Goal: Browse casually: Explore the website without a specific task or goal

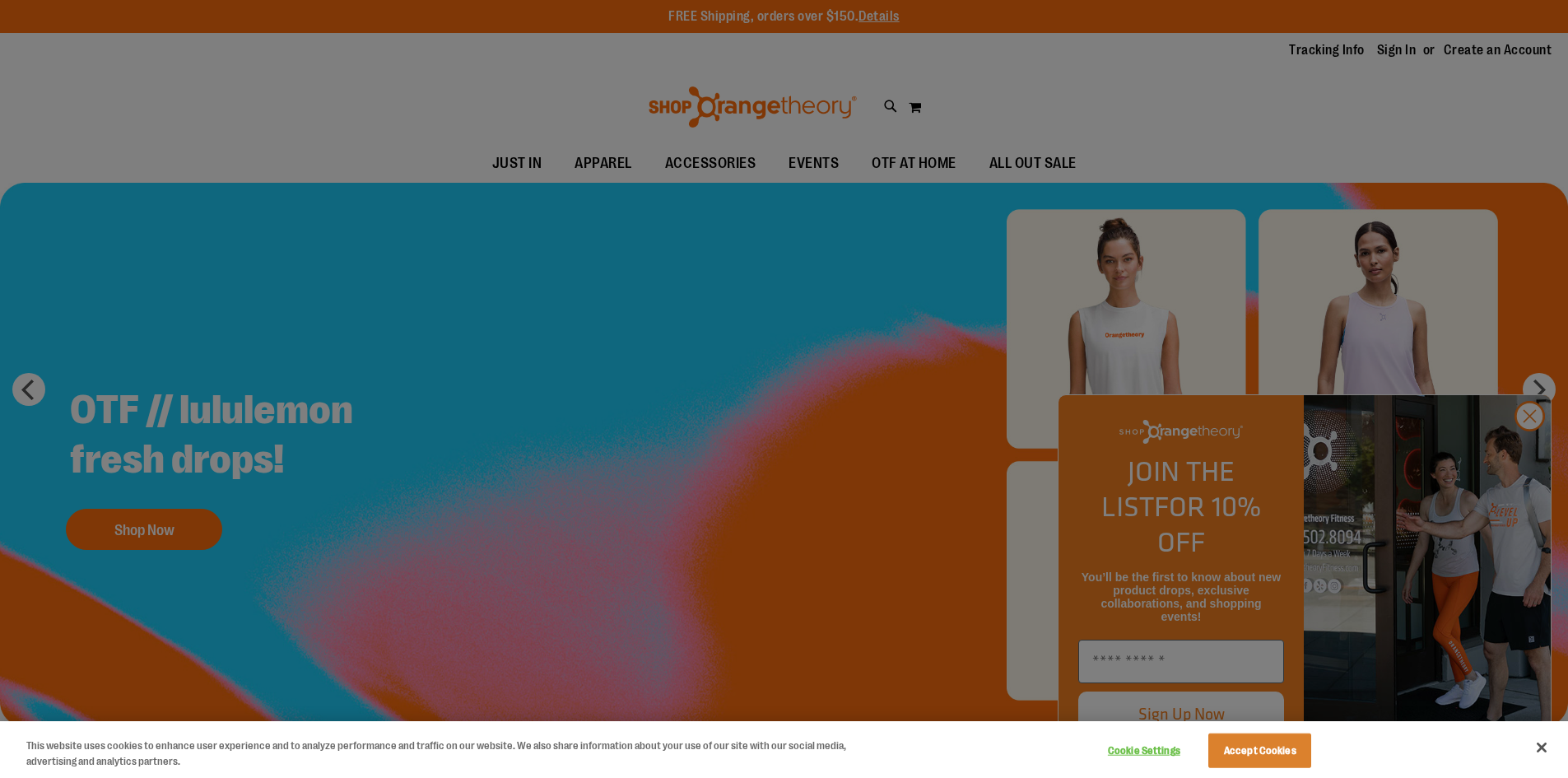
click at [1532, 456] on div at bounding box center [784, 389] width 1568 height 778
click at [1247, 746] on button "Accept Cookies" at bounding box center [1260, 751] width 103 height 35
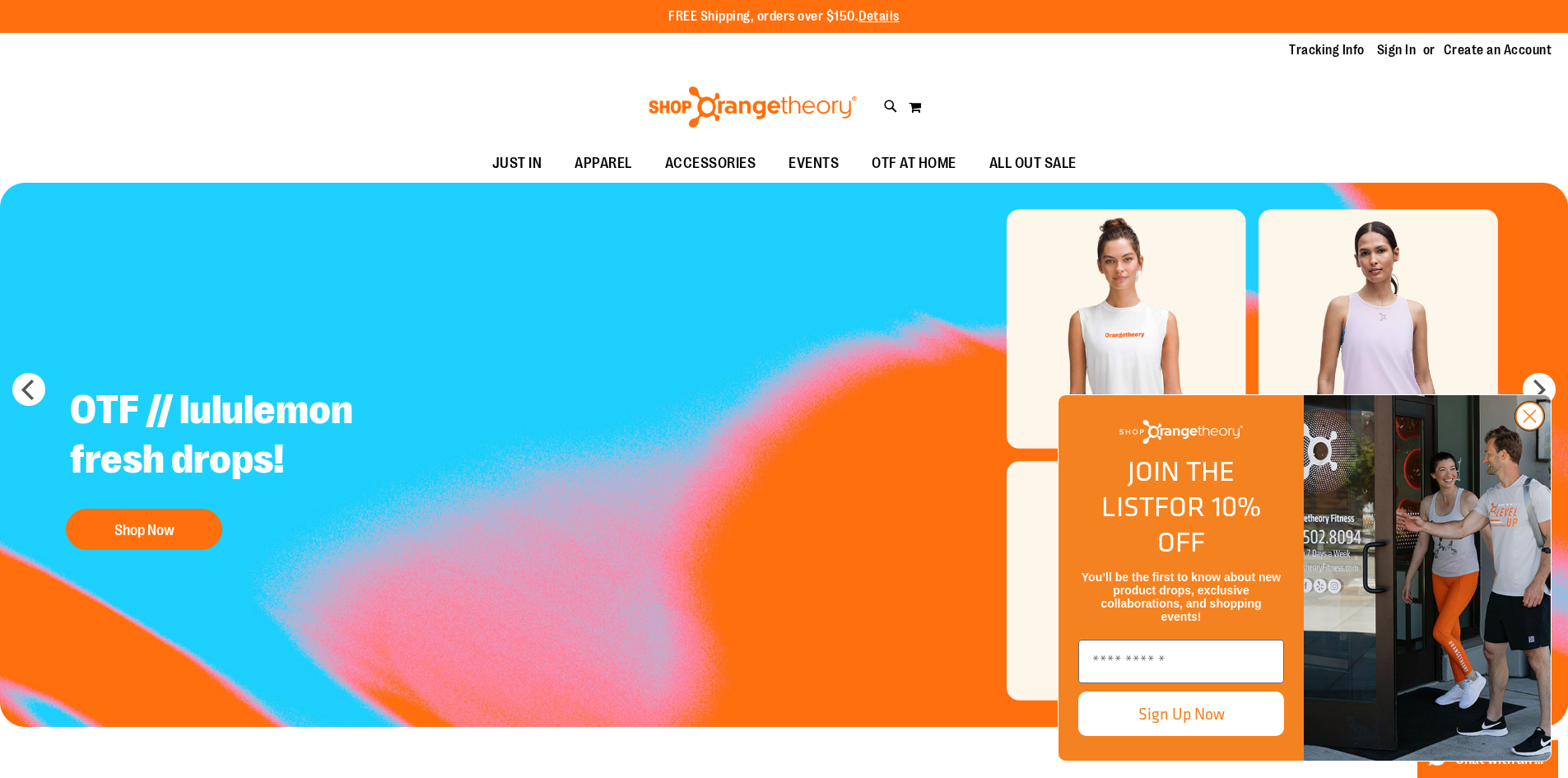
click at [1530, 430] on circle "Close dialog" at bounding box center [1530, 416] width 27 height 27
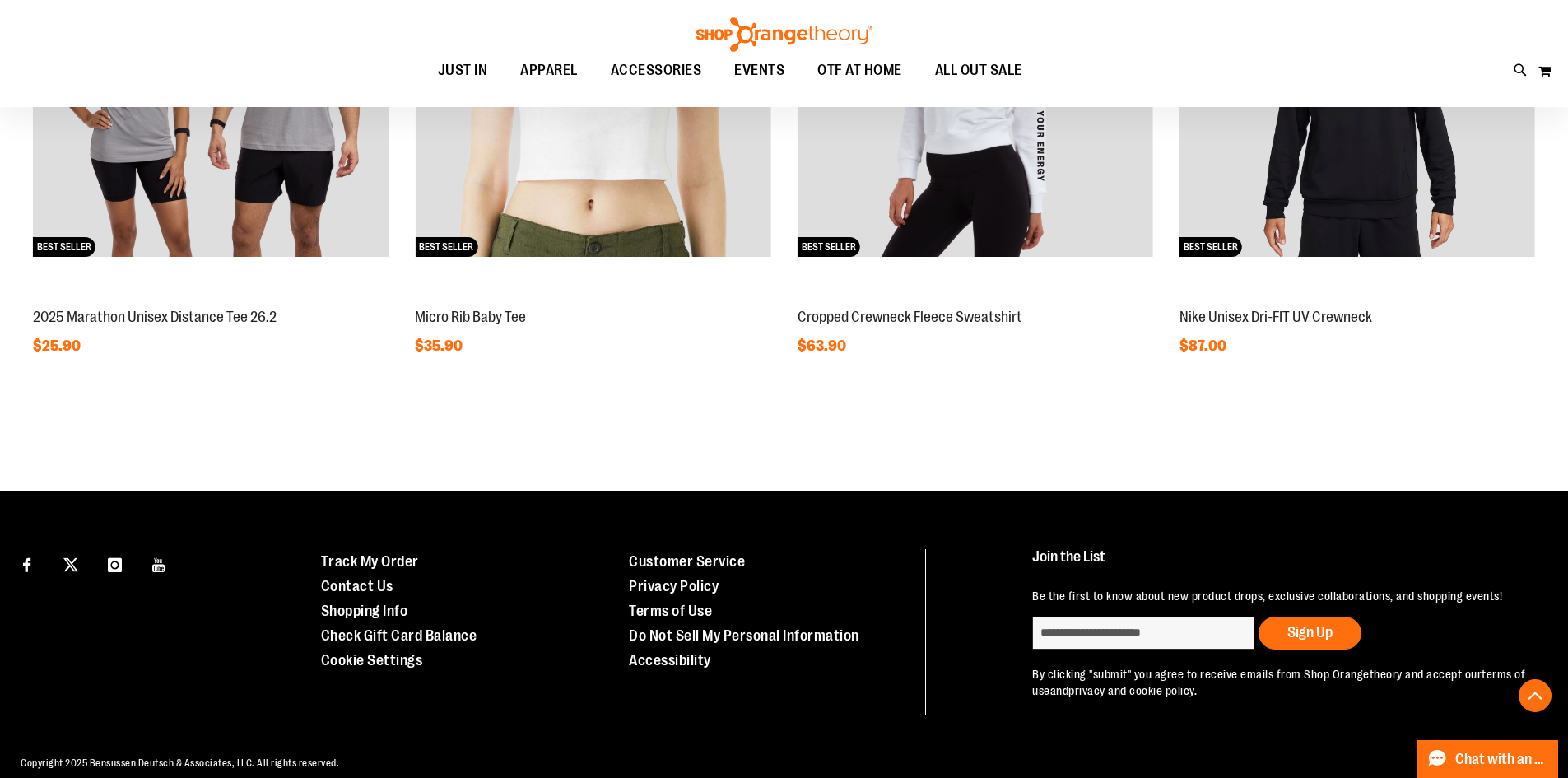
scroll to position [1718, 0]
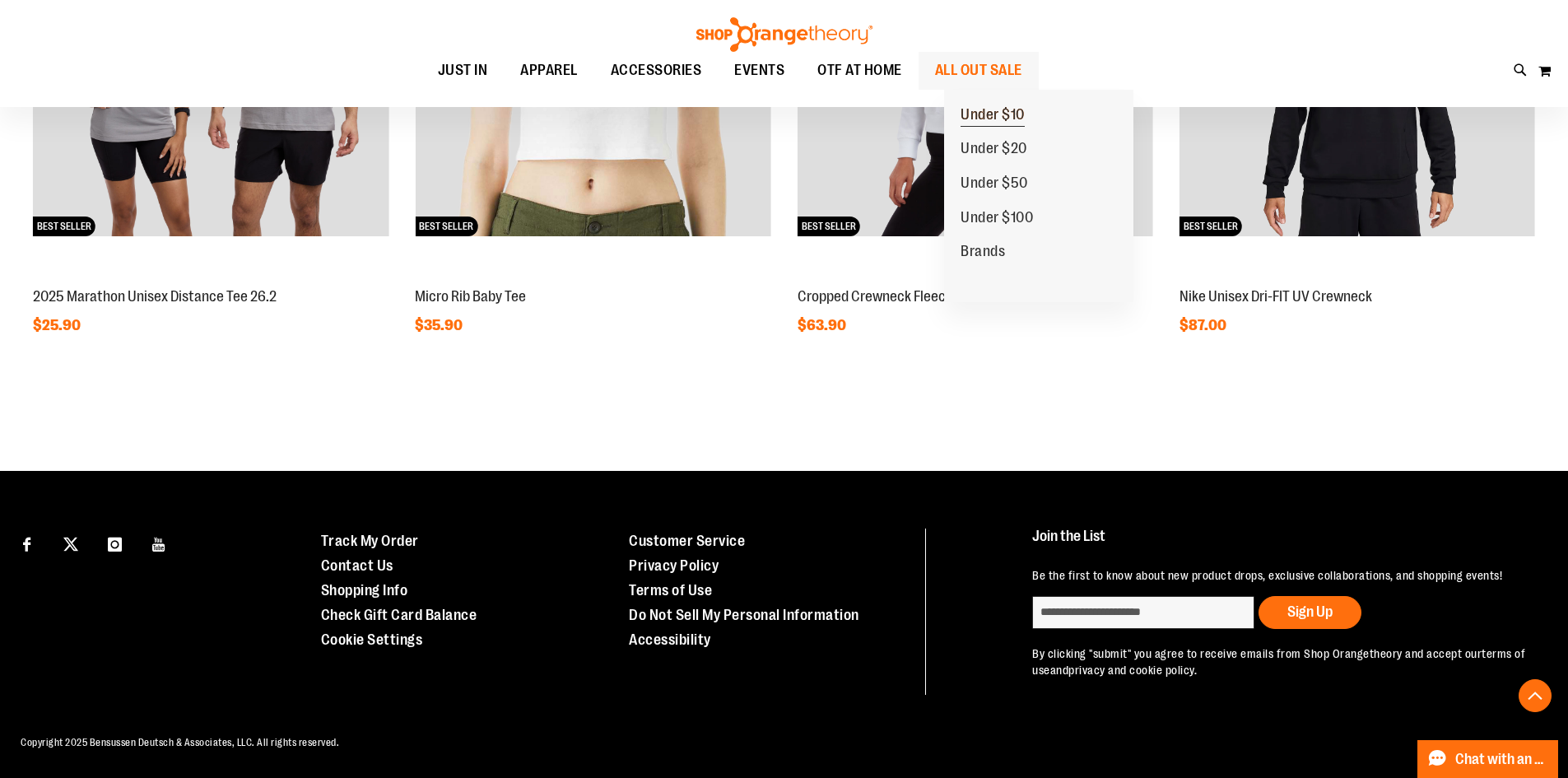
click at [1010, 114] on span "Under $10" at bounding box center [993, 116] width 64 height 21
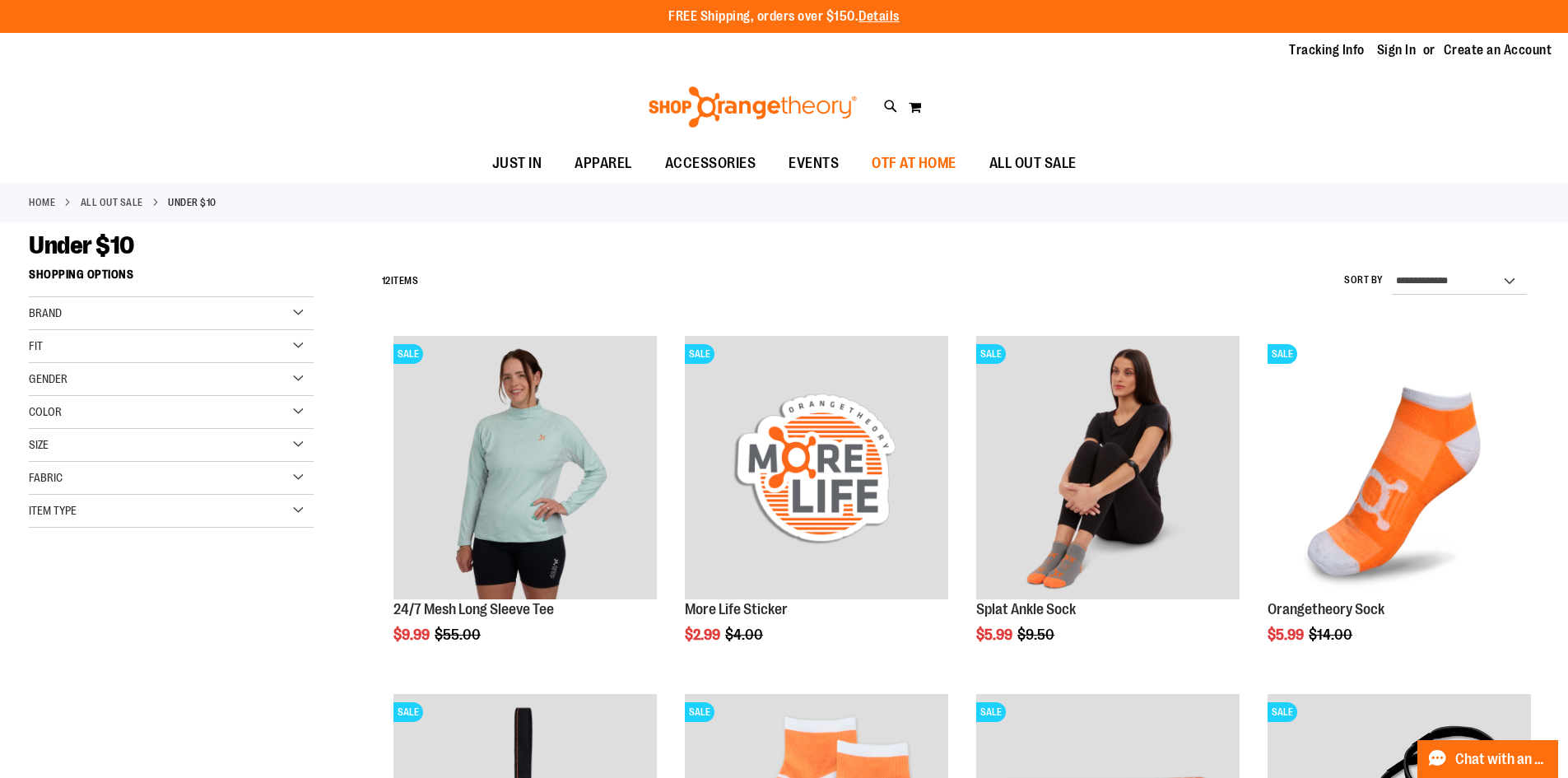
click at [941, 165] on span "OTF AT HOME" at bounding box center [914, 162] width 84 height 37
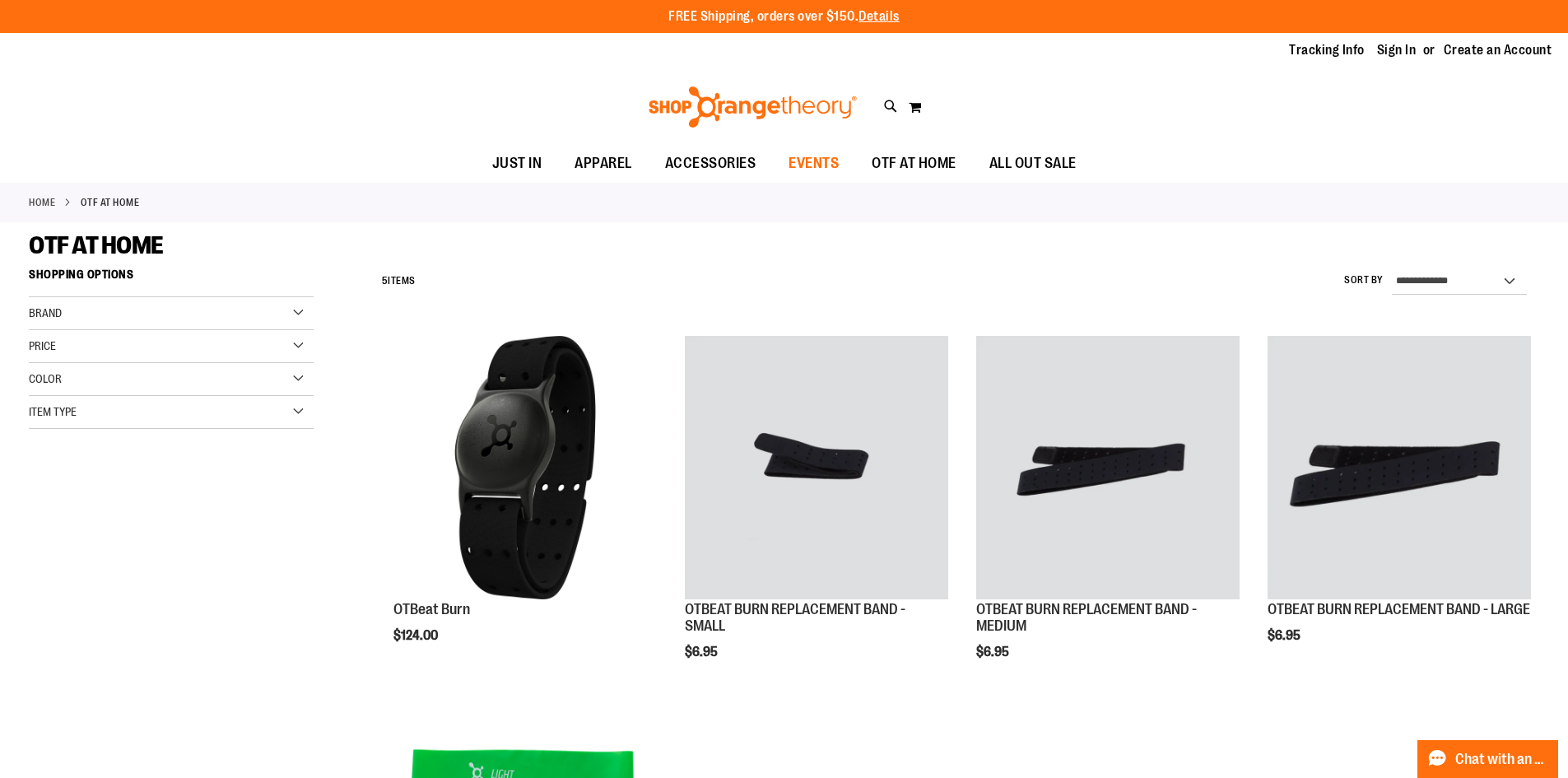
click at [807, 160] on span "EVENTS" at bounding box center [814, 162] width 51 height 37
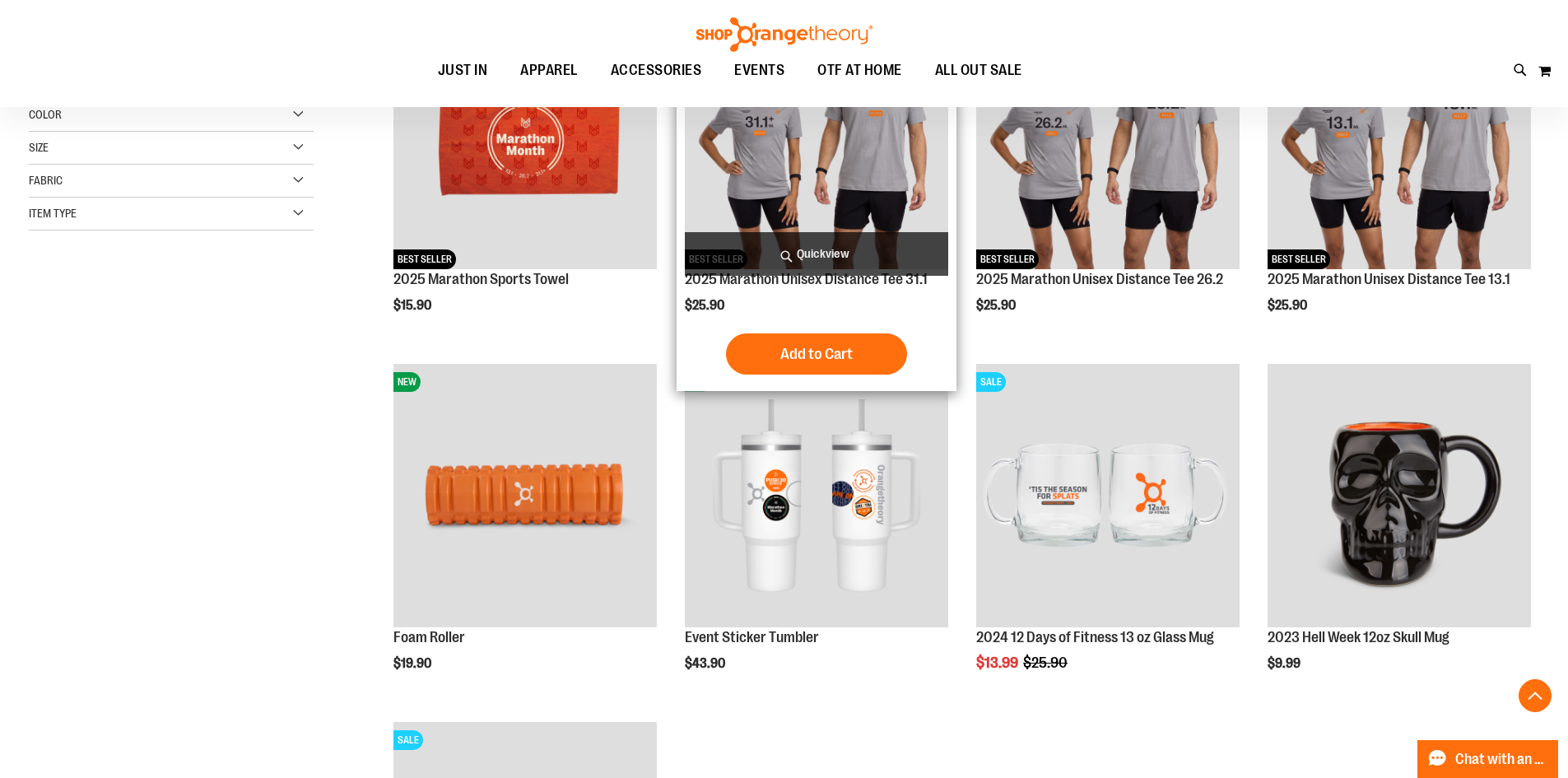
scroll to position [83, 0]
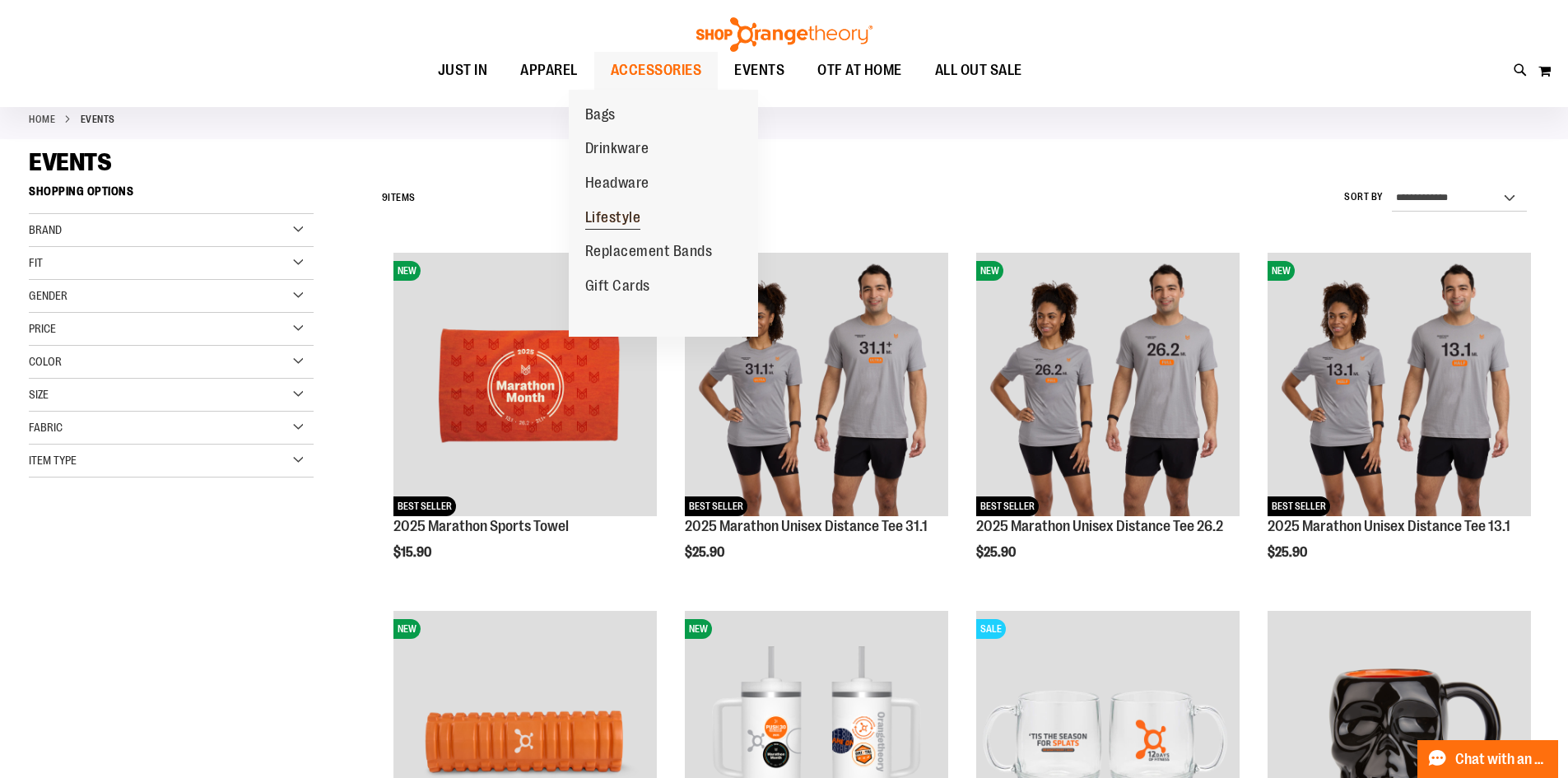
click at [624, 213] on span "Lifestyle" at bounding box center [614, 220] width 56 height 21
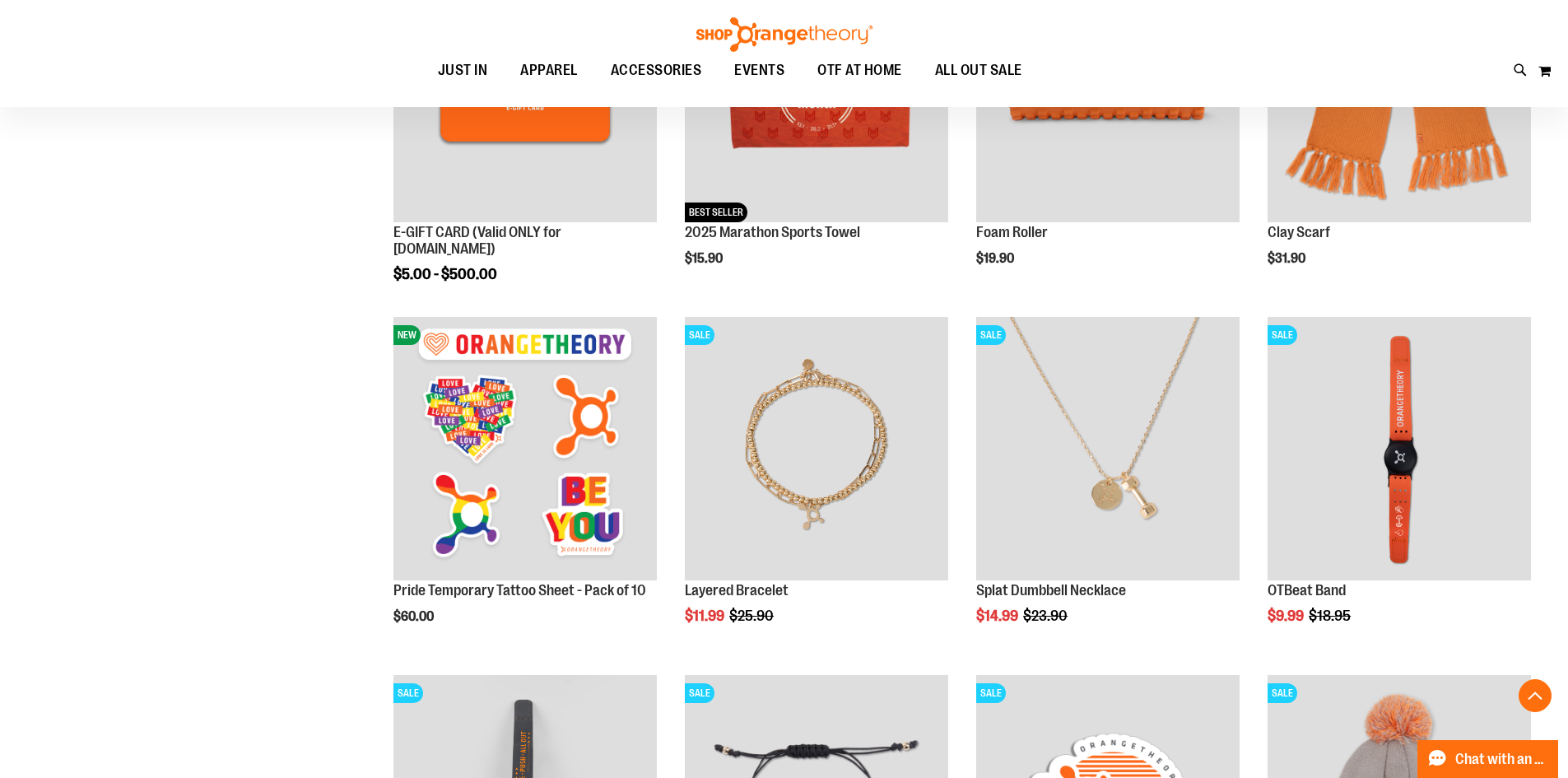
scroll to position [411, 0]
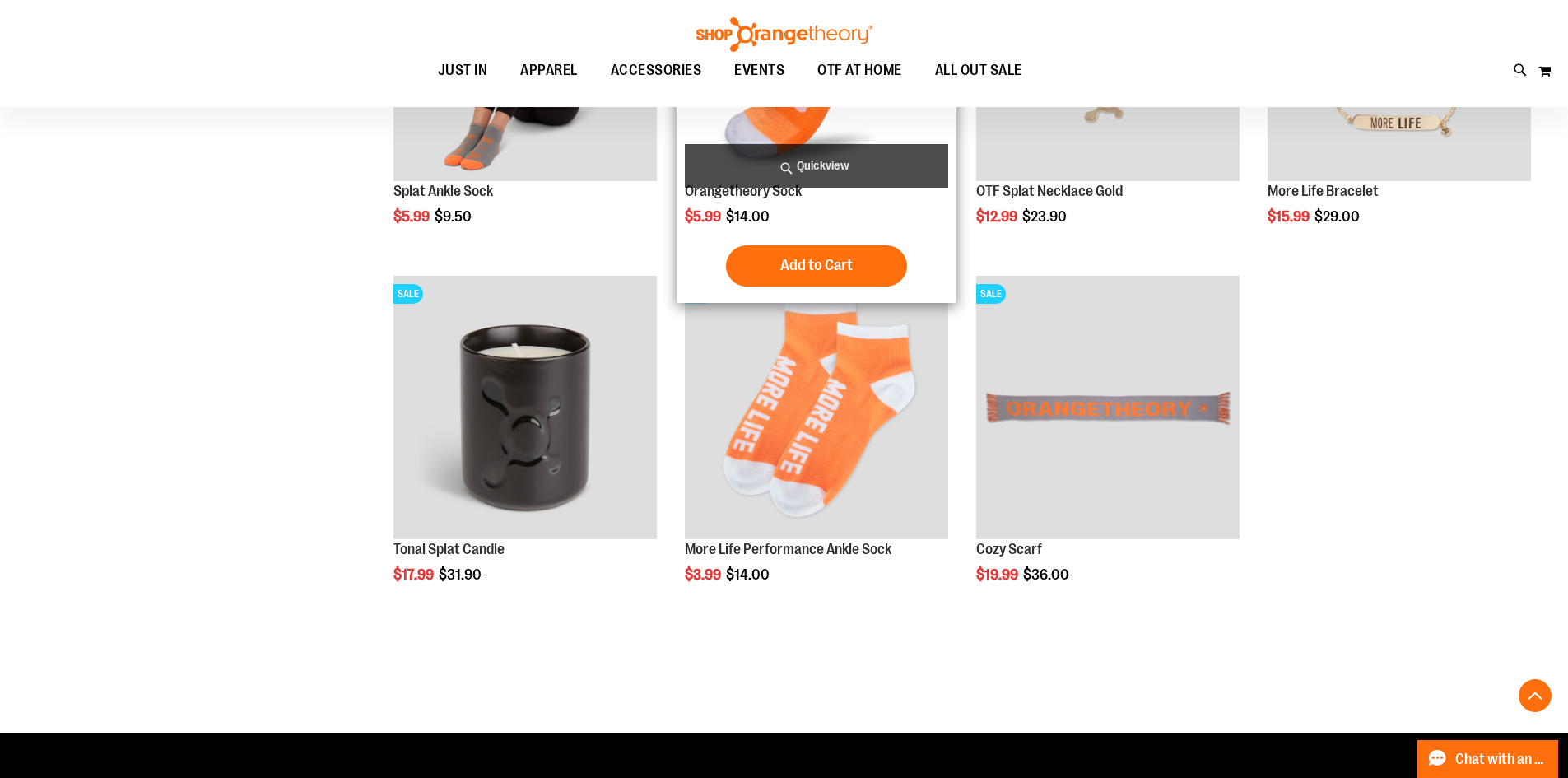
scroll to position [1398, 0]
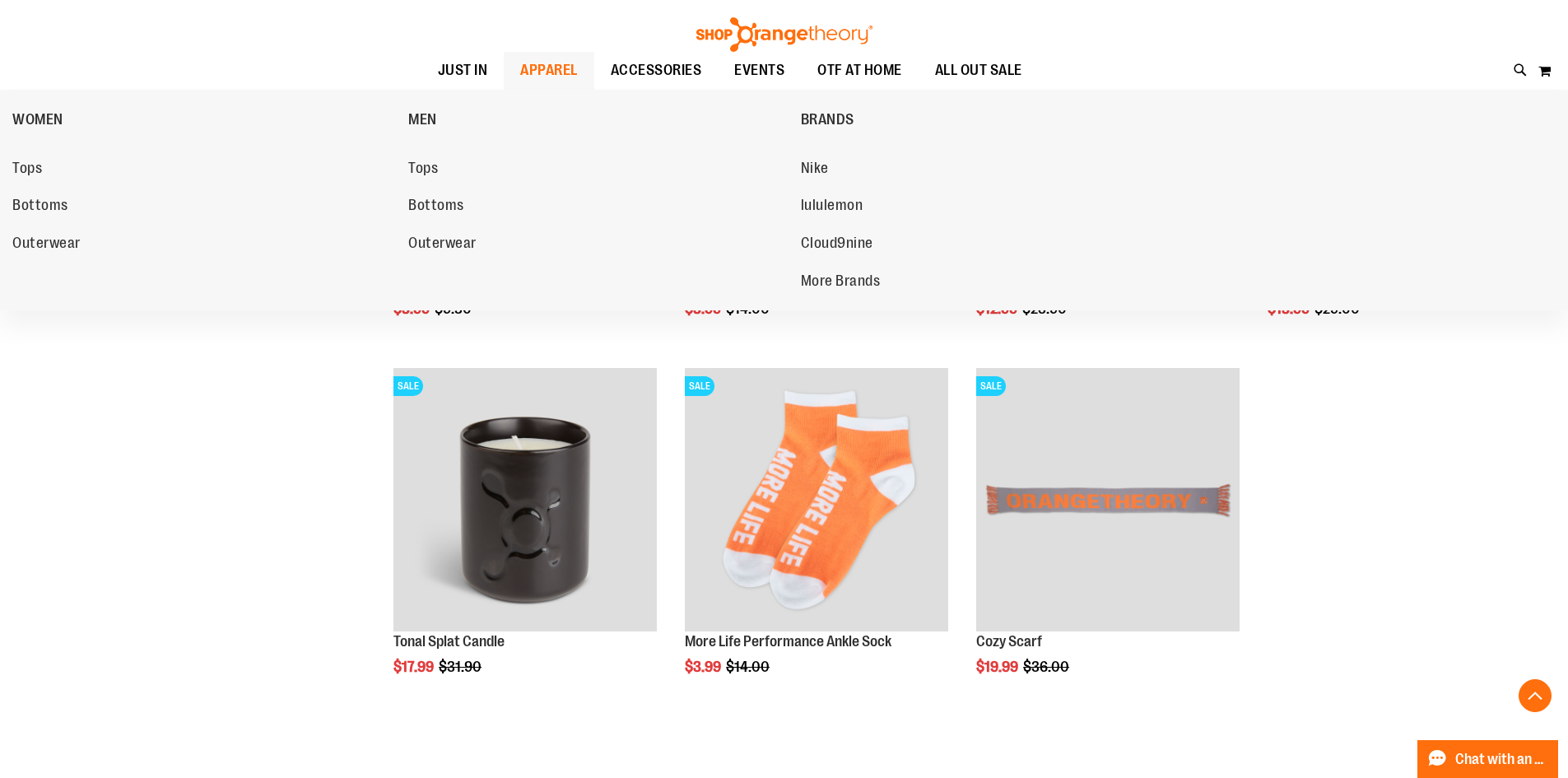
click at [538, 70] on span "APPAREL" at bounding box center [548, 69] width 57 height 37
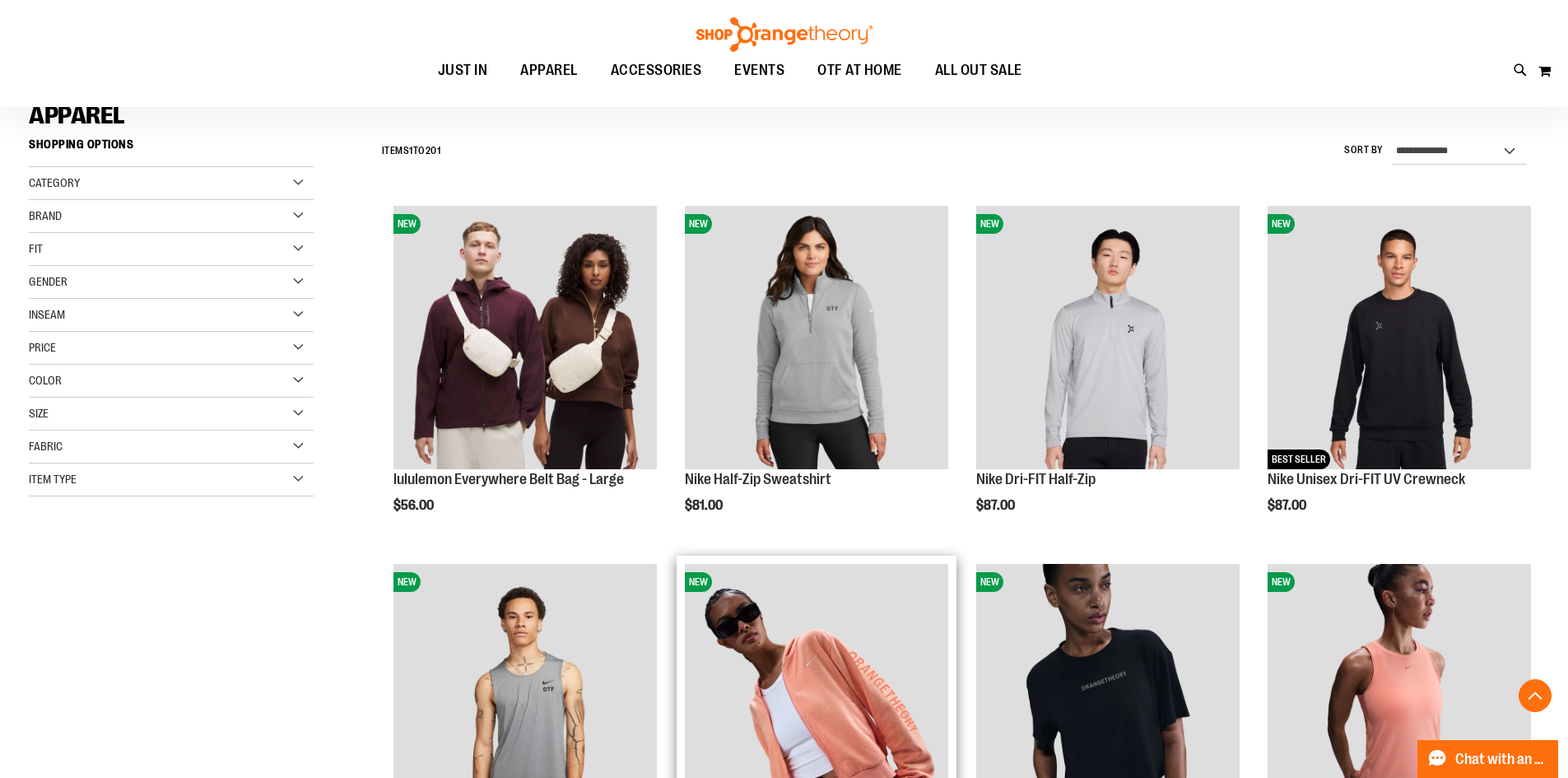
scroll to position [328, 0]
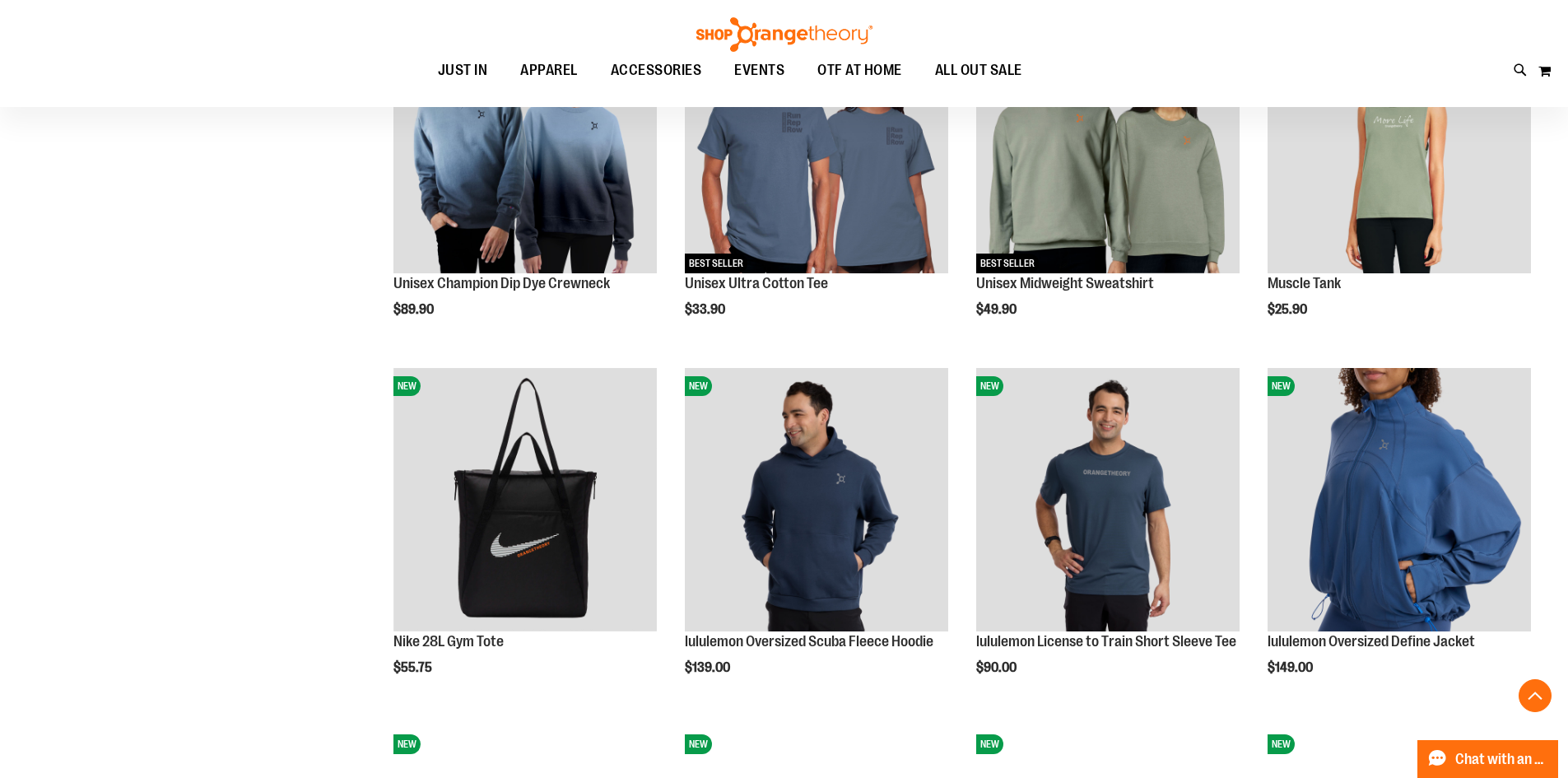
scroll to position [1728, 0]
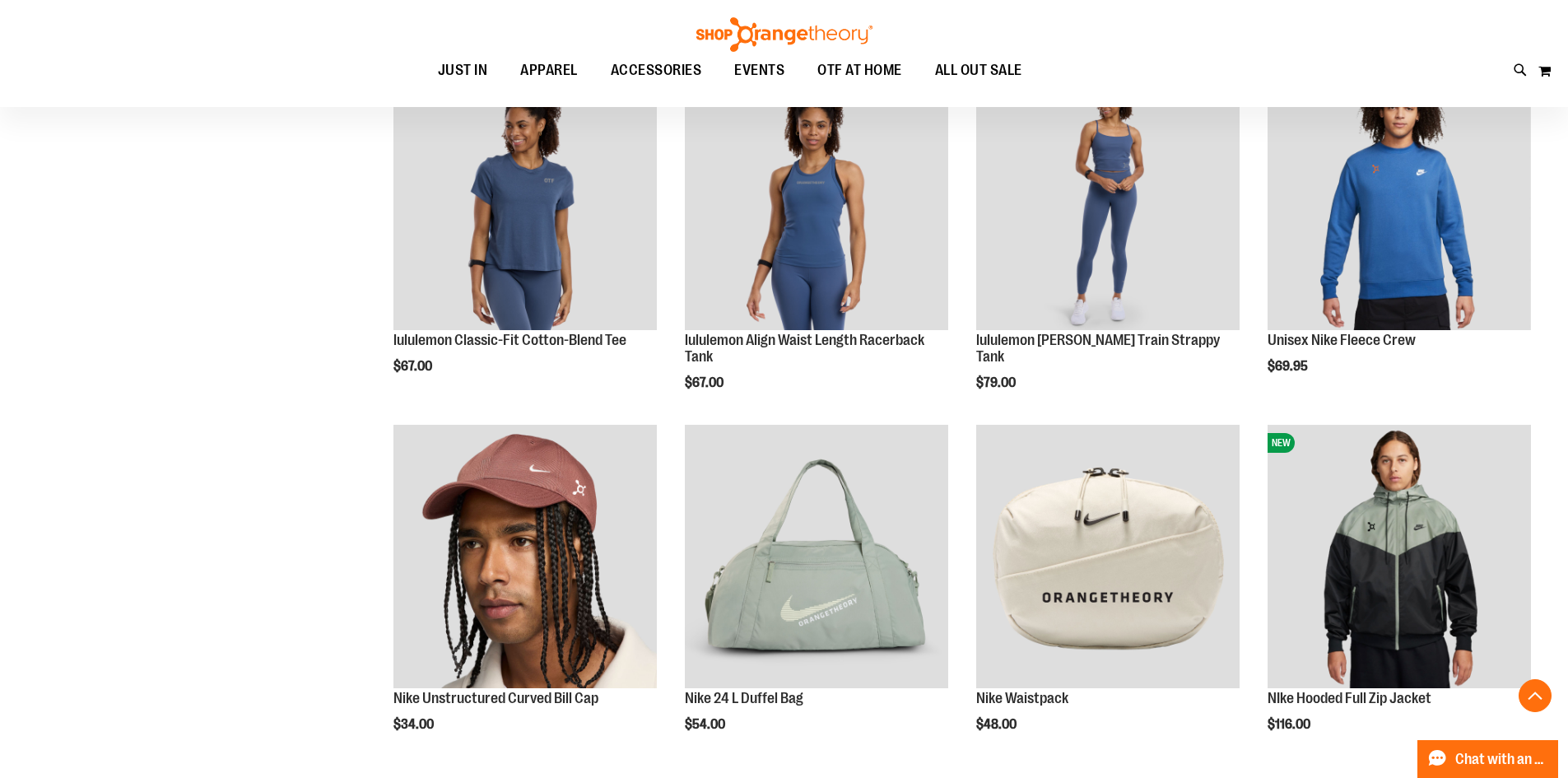
scroll to position [2387, 0]
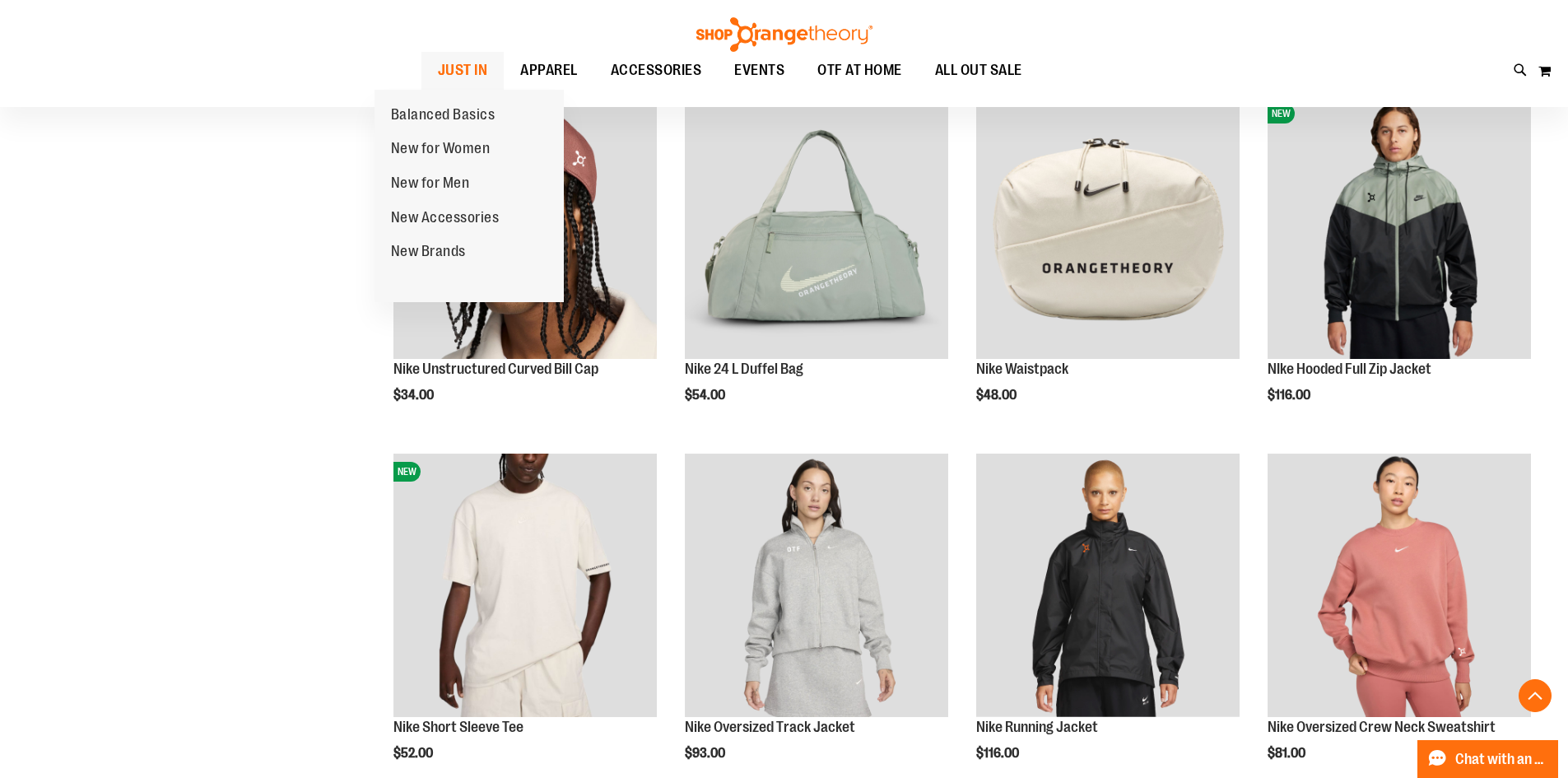
click at [438, 70] on span "JUST IN" at bounding box center [464, 69] width 51 height 37
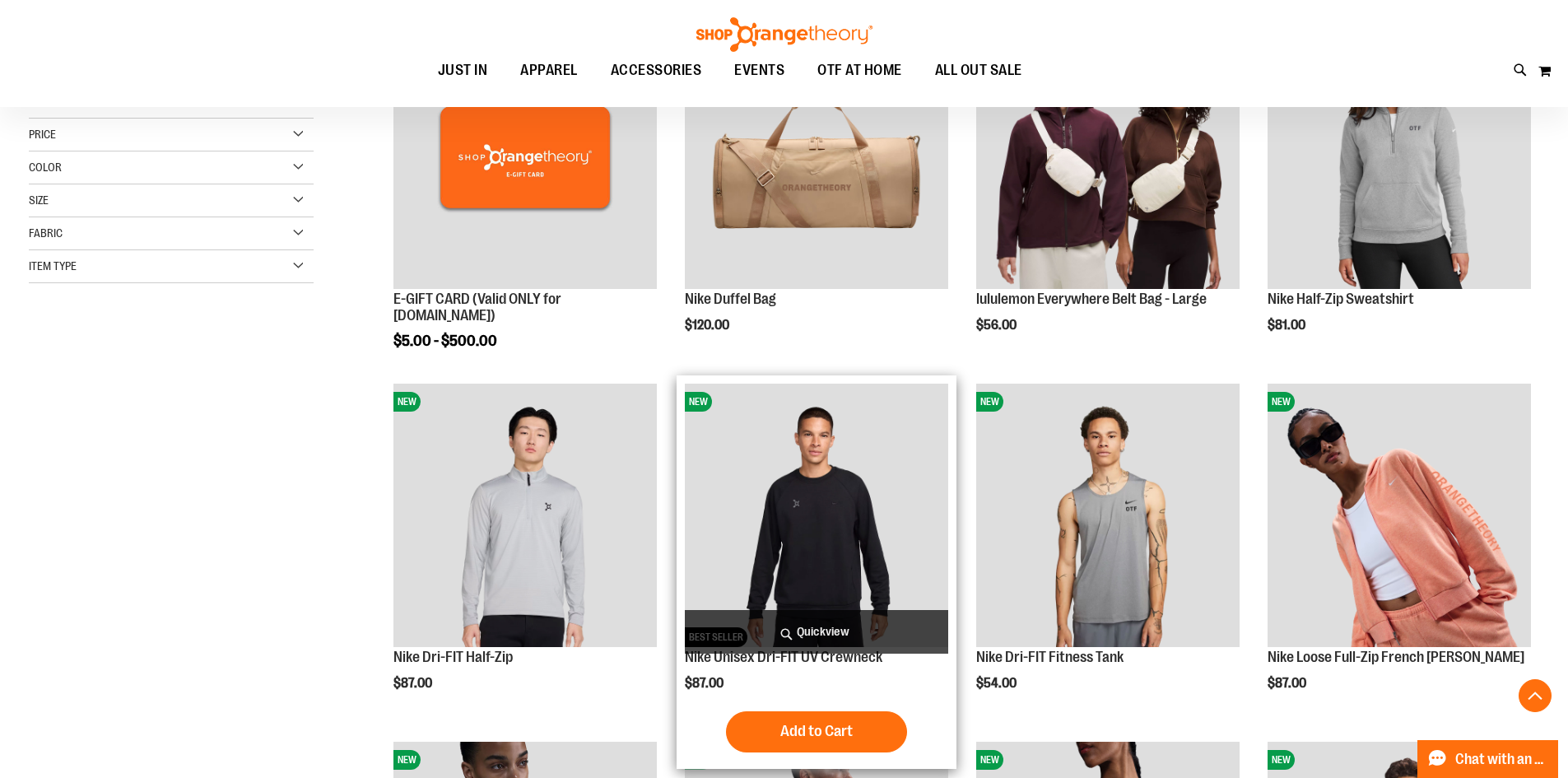
scroll to position [328, 0]
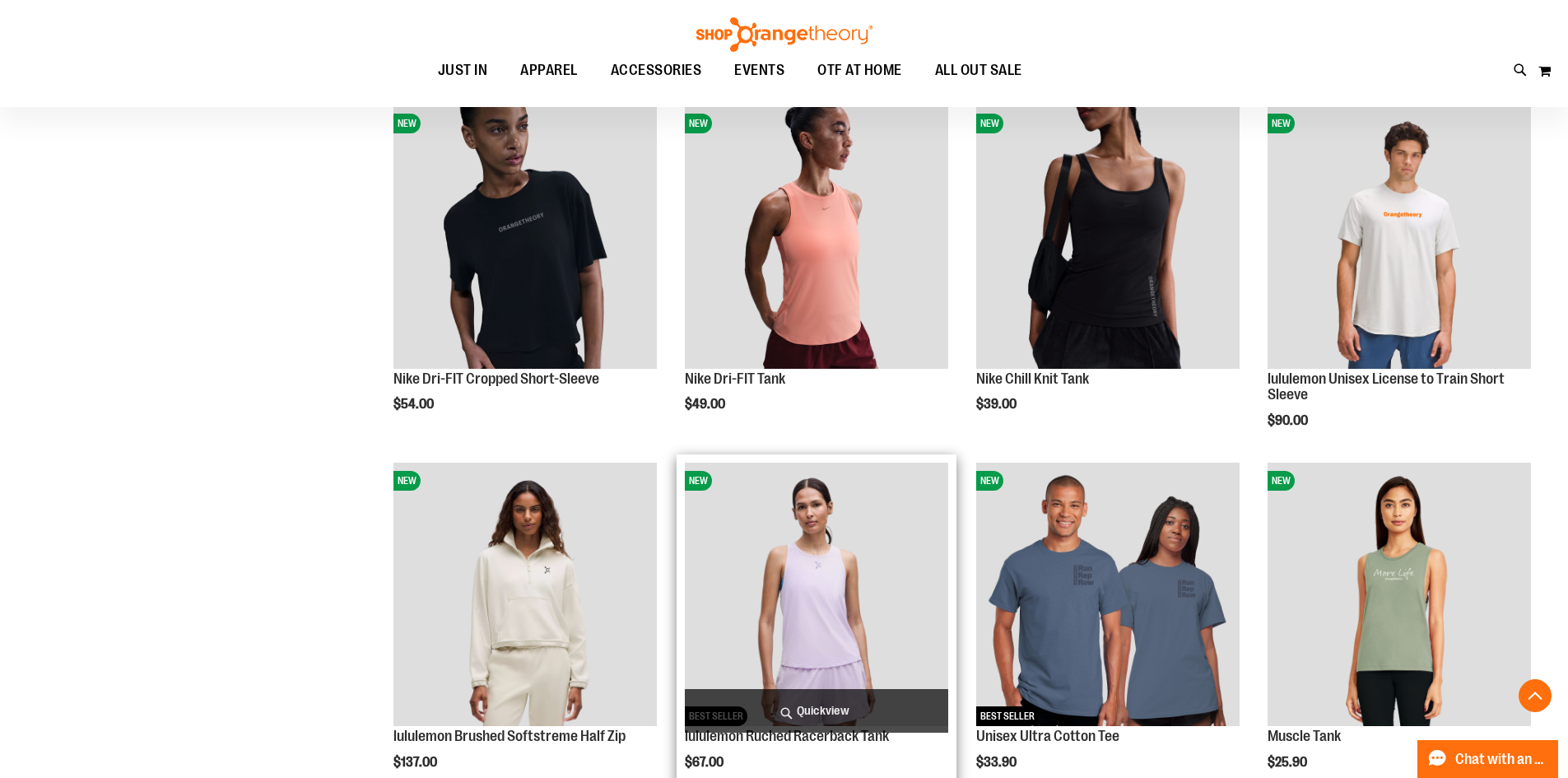
scroll to position [987, 0]
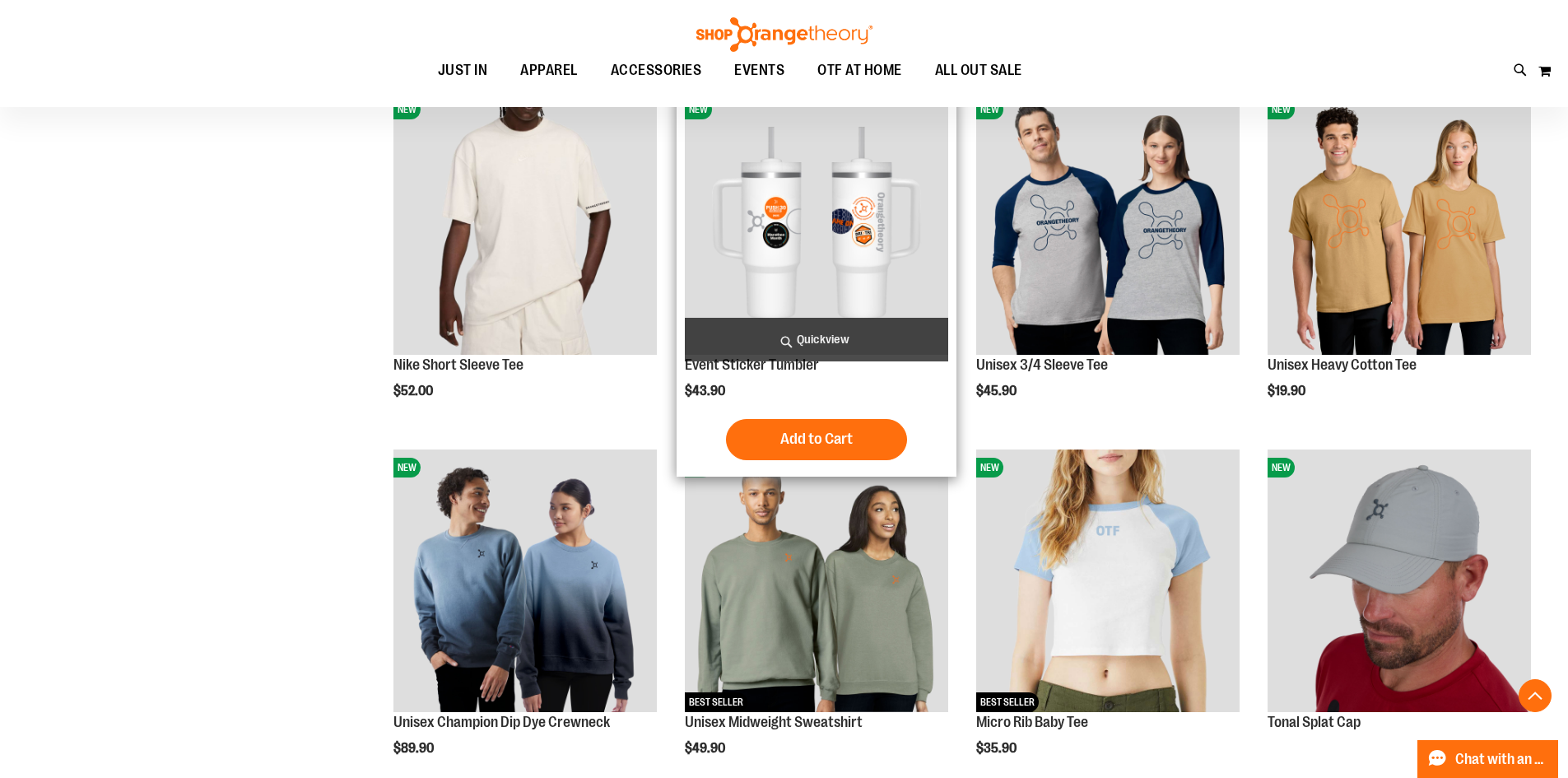
scroll to position [2551, 0]
